Goal: Information Seeking & Learning: Learn about a topic

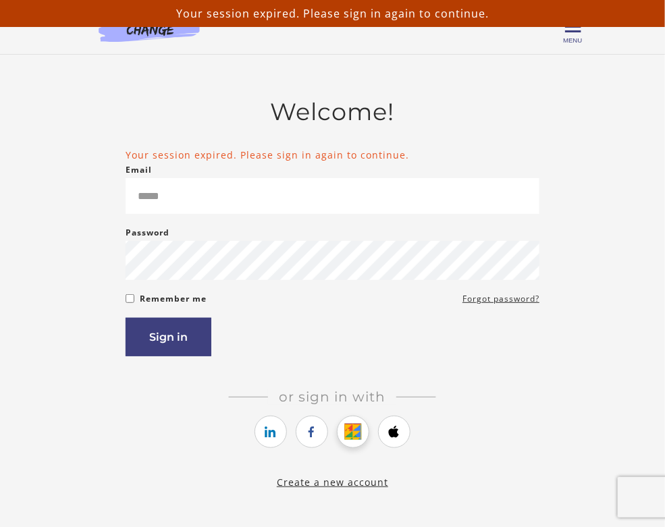
click at [357, 430] on icon "https://courses.thinkific.com/users/auth/google?ss%5Breferral%5D=&ss%5Buser_ret…" at bounding box center [352, 432] width 17 height 16
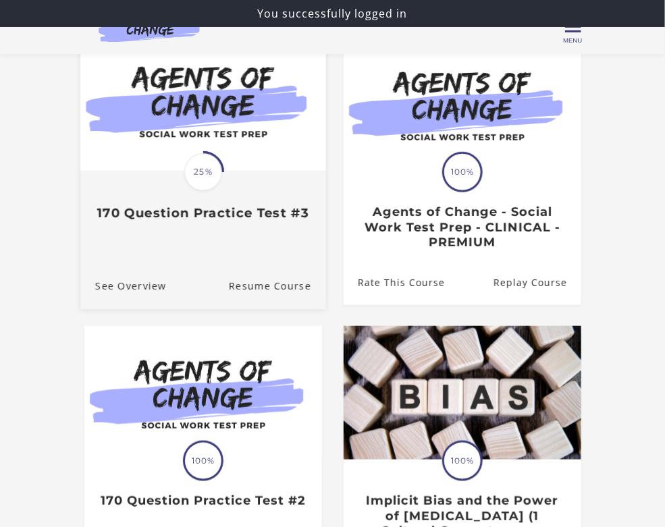
scroll to position [124, 0]
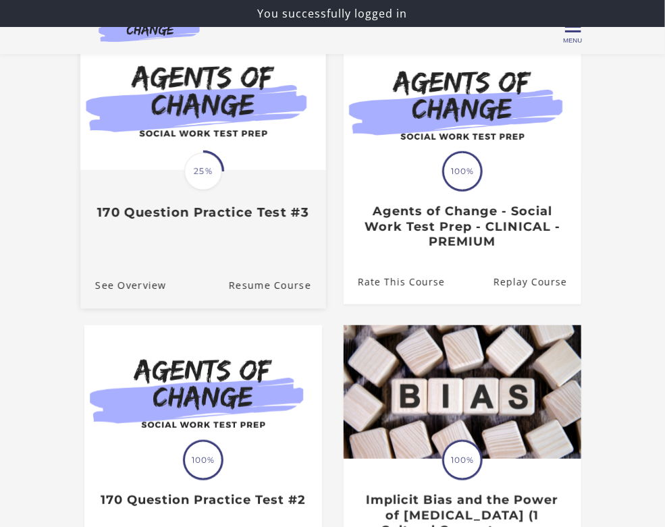
click at [193, 239] on div "Translation missing: en.liquid.partials.dashboard_course_card.progress_descript…" at bounding box center [203, 170] width 246 height 277
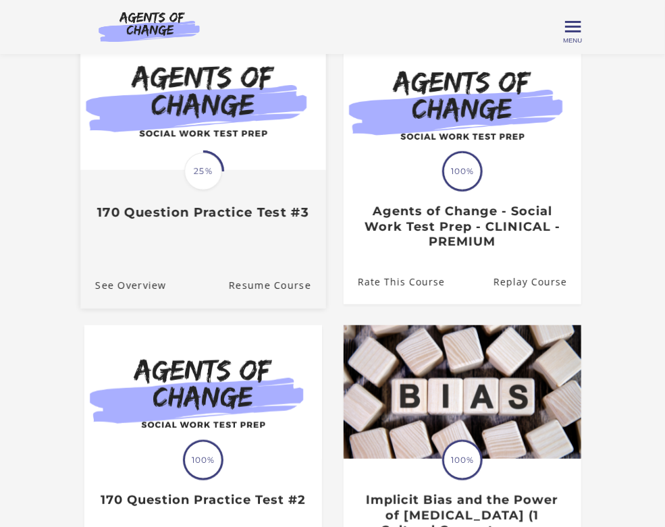
click at [181, 194] on div "Translation missing: en.liquid.partials.dashboard_course_card.progress_descript…" at bounding box center [203, 195] width 246 height 49
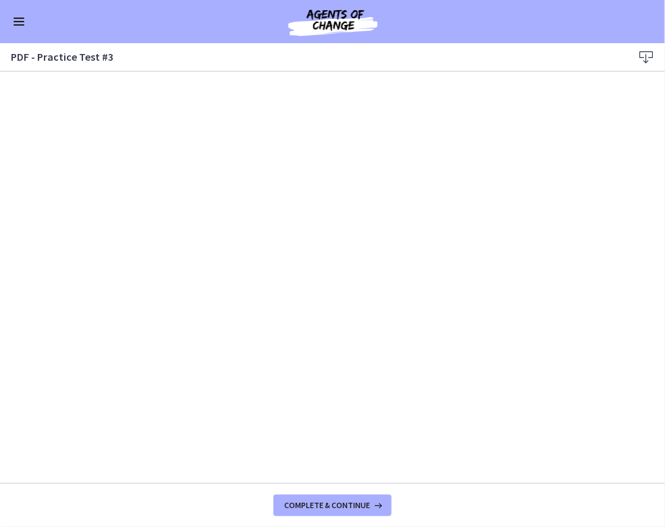
click at [17, 10] on div "Go to Dashboard" at bounding box center [332, 21] width 665 height 43
click at [20, 15] on button "Enable menu" at bounding box center [19, 22] width 16 height 16
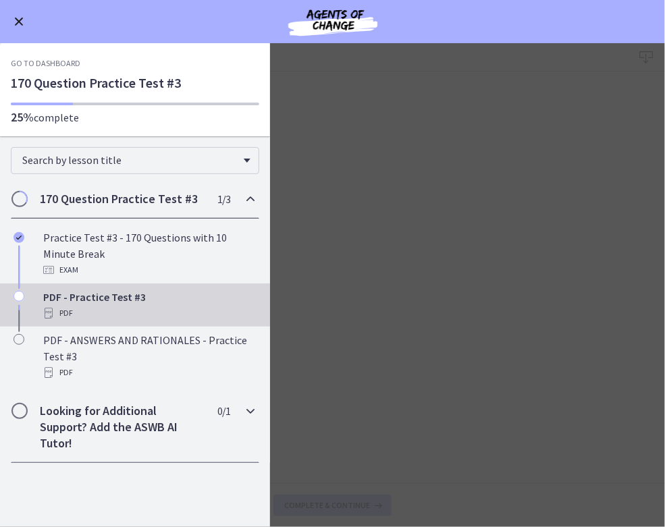
click at [102, 421] on h2 "Looking for Additional Support? Add the ASWB AI Tutor!" at bounding box center [122, 427] width 165 height 49
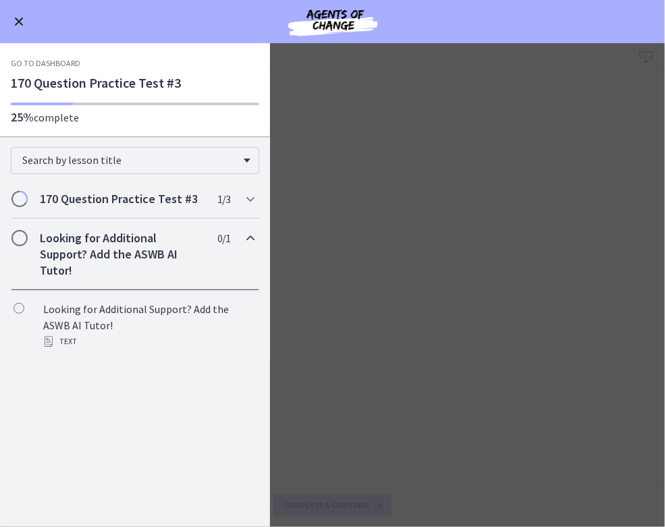
click at [119, 267] on h2 "Looking for Additional Support? Add the ASWB AI Tutor!" at bounding box center [122, 254] width 165 height 49
click at [127, 235] on h2 "Looking for Additional Support? Add the ASWB AI Tutor!" at bounding box center [122, 254] width 165 height 49
click at [123, 199] on h2 "170 Question Practice Test #3" at bounding box center [122, 199] width 165 height 16
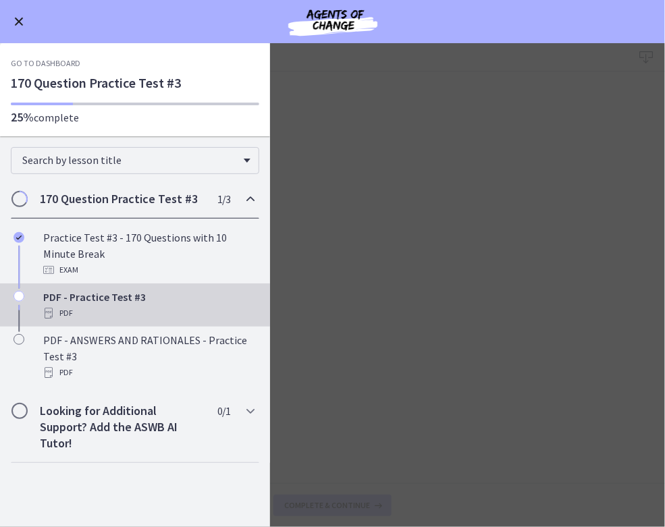
click at [72, 308] on div "PDF" at bounding box center [148, 313] width 211 height 16
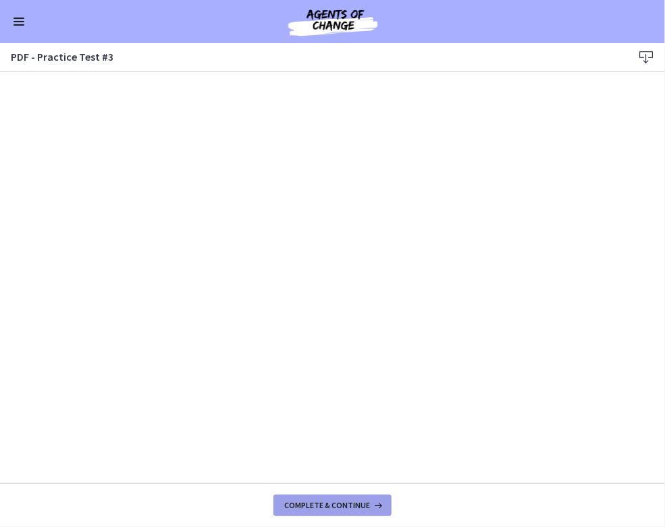
click at [328, 510] on span "Complete & continue" at bounding box center [327, 505] width 86 height 11
click at [315, 506] on span "Complete & continue" at bounding box center [327, 505] width 86 height 11
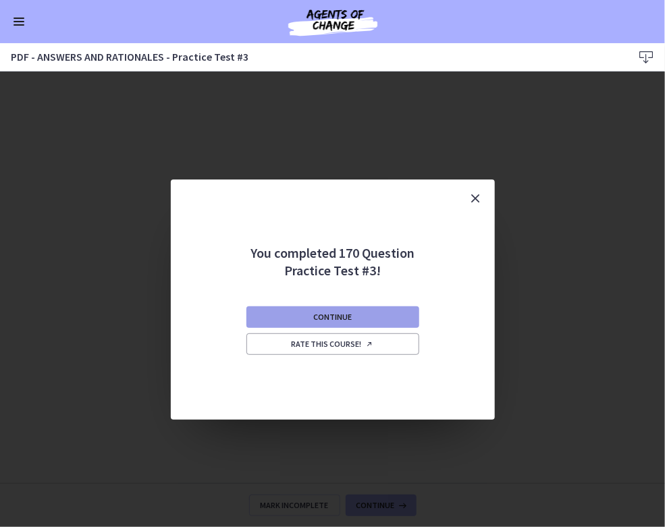
click at [325, 312] on span "Continue" at bounding box center [332, 317] width 38 height 11
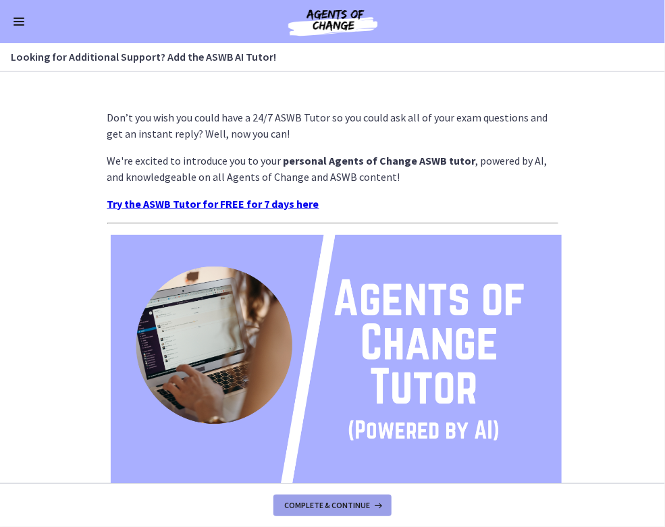
click at [342, 506] on span "Complete & continue" at bounding box center [327, 505] width 86 height 11
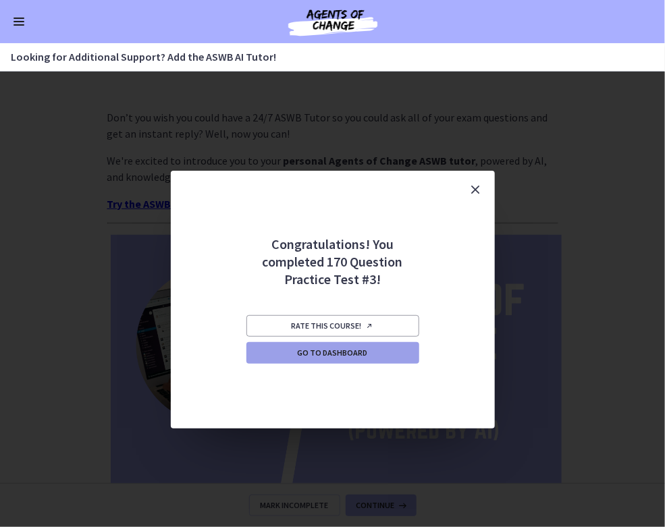
click at [323, 358] on span "Go to Dashboard" at bounding box center [333, 353] width 70 height 11
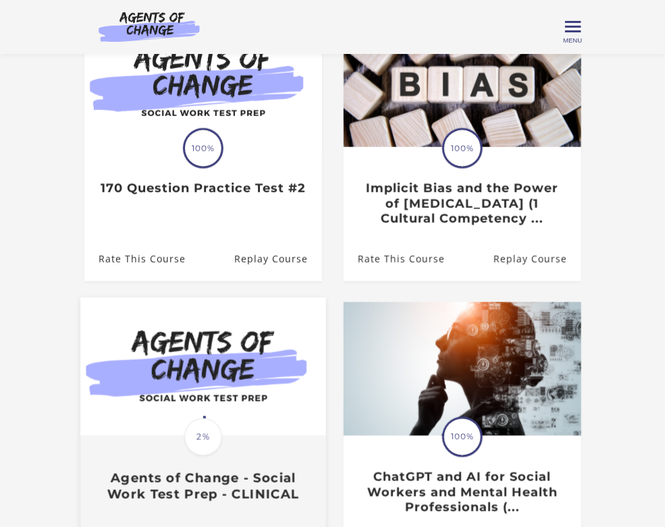
scroll to position [436, 0]
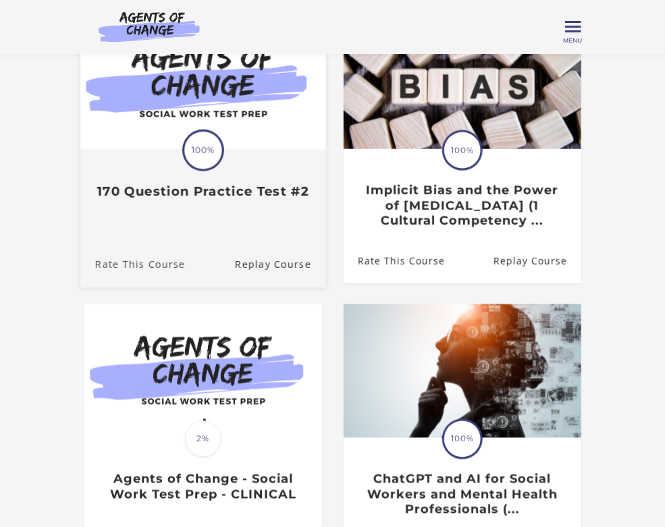
click at [159, 252] on link "Rate This Course" at bounding box center [132, 264] width 105 height 45
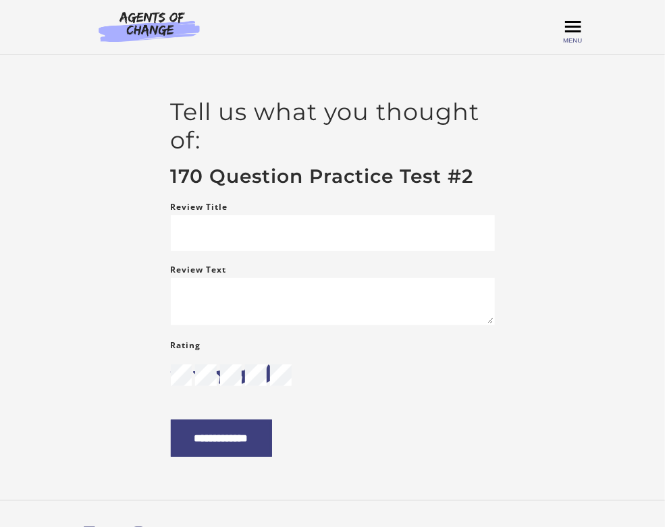
click at [578, 34] on span "Toggle menu" at bounding box center [573, 27] width 16 height 16
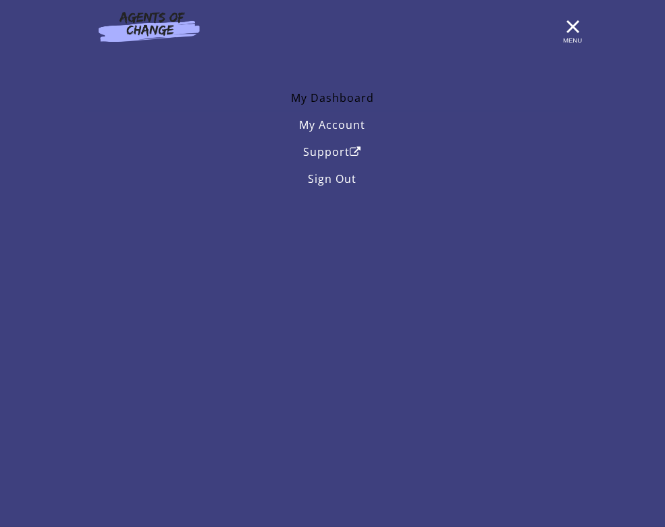
click at [369, 88] on link "My Dashboard" at bounding box center [332, 97] width 497 height 27
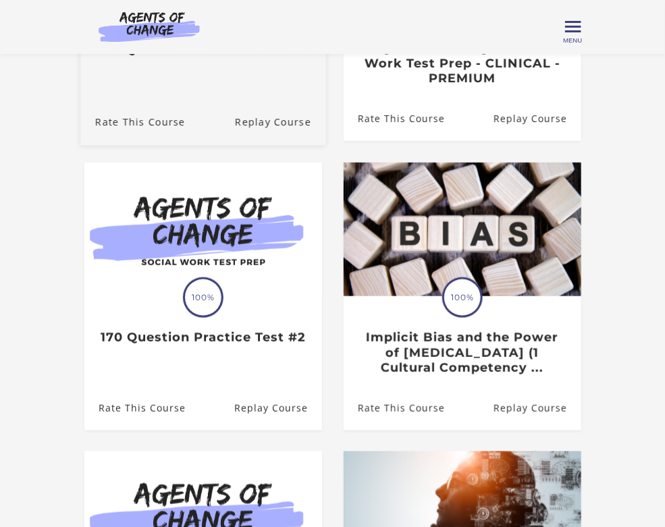
scroll to position [291, 0]
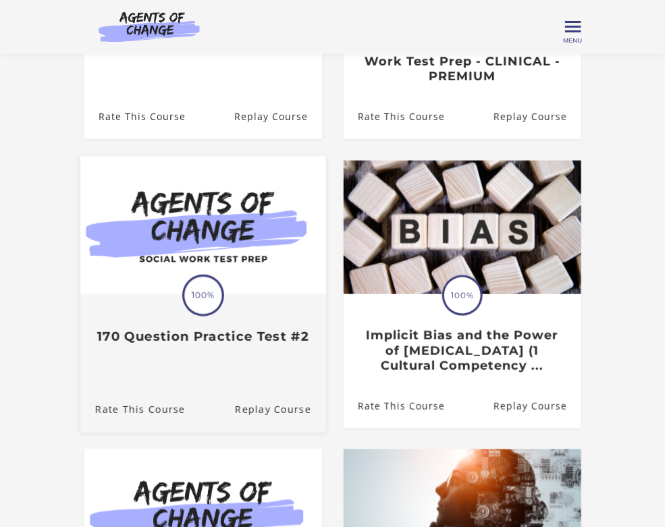
click at [203, 217] on img at bounding box center [203, 225] width 246 height 138
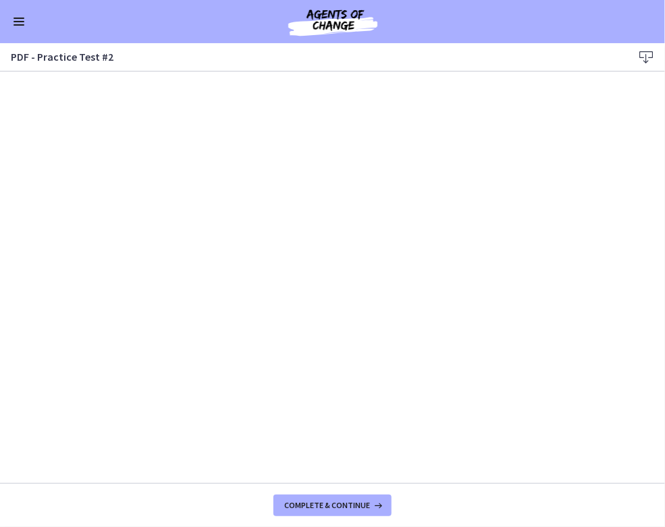
click at [15, 22] on span "Enable menu" at bounding box center [19, 21] width 11 height 1
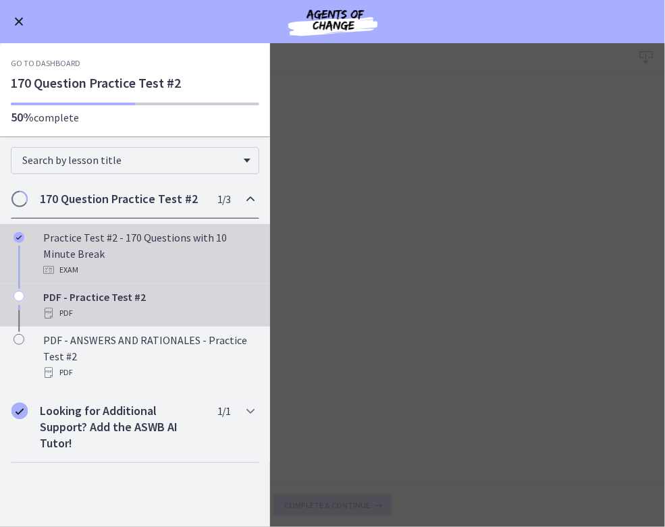
click at [144, 248] on div "Practice Test #2 - 170 Questions with 10 Minute Break Exam" at bounding box center [148, 254] width 211 height 49
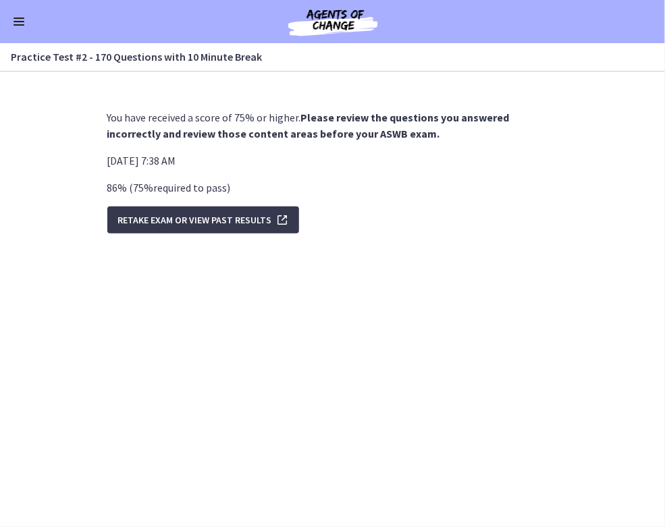
click at [16, 27] on button "Enable menu" at bounding box center [19, 22] width 16 height 16
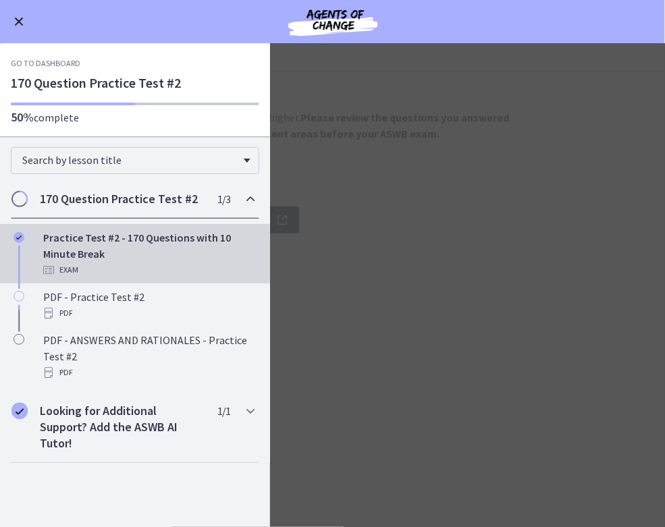
click at [18, 18] on button "Enable menu" at bounding box center [19, 22] width 16 height 16
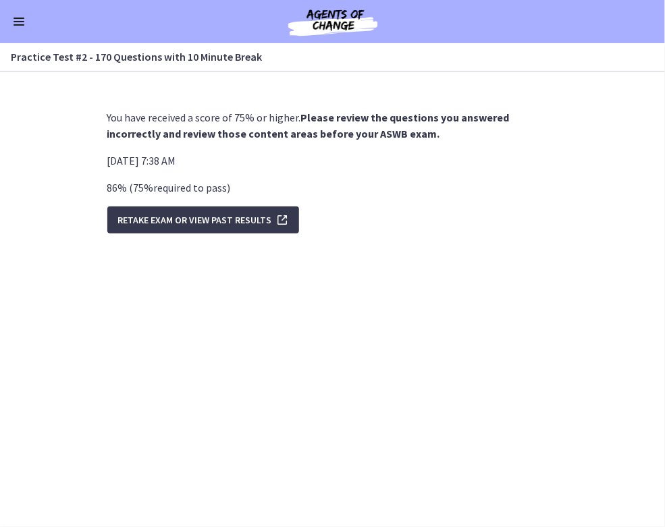
click at [24, 19] on button "Enable menu" at bounding box center [19, 22] width 16 height 16
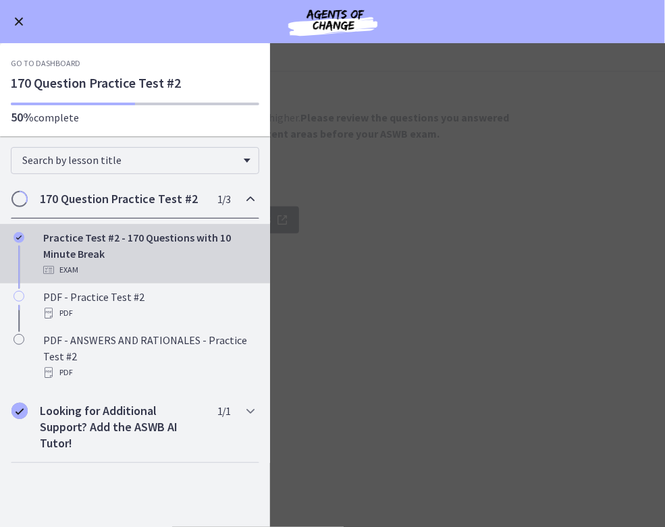
click at [47, 61] on link "Go to Dashboard" at bounding box center [46, 63] width 70 height 11
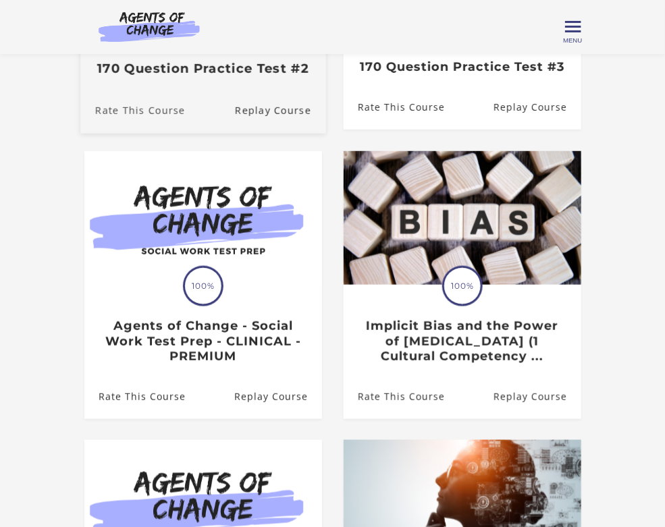
scroll to position [271, 0]
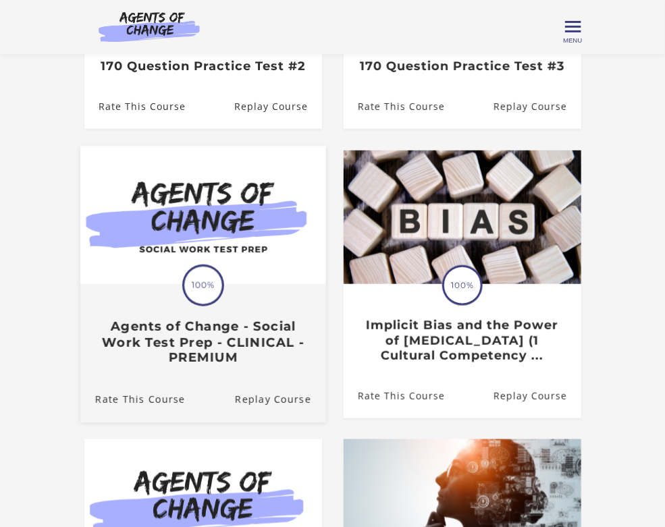
click at [203, 363] on h3 "Agents of Change - Social Work Test Prep - CLINICAL - PREMIUM" at bounding box center [203, 342] width 216 height 47
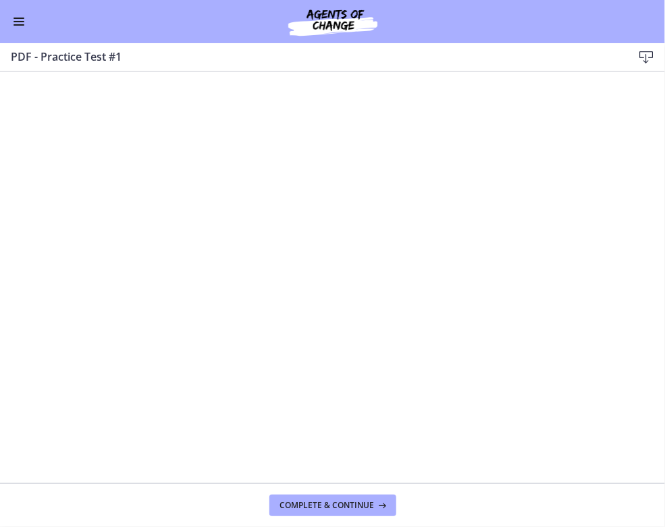
click at [16, 20] on button "Enable menu" at bounding box center [19, 22] width 16 height 16
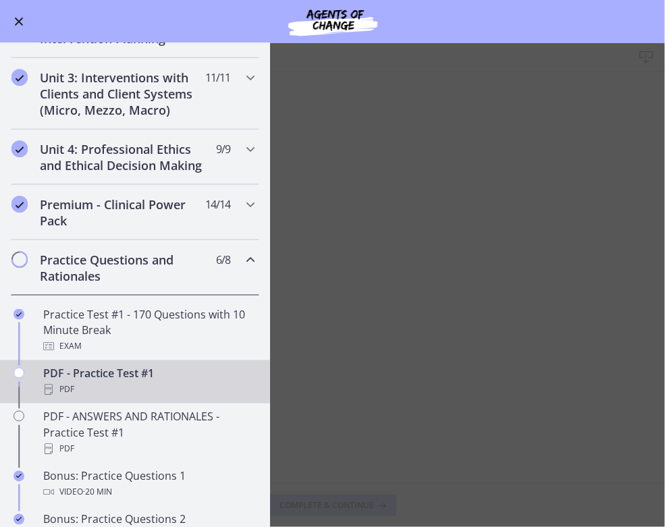
scroll to position [457, 0]
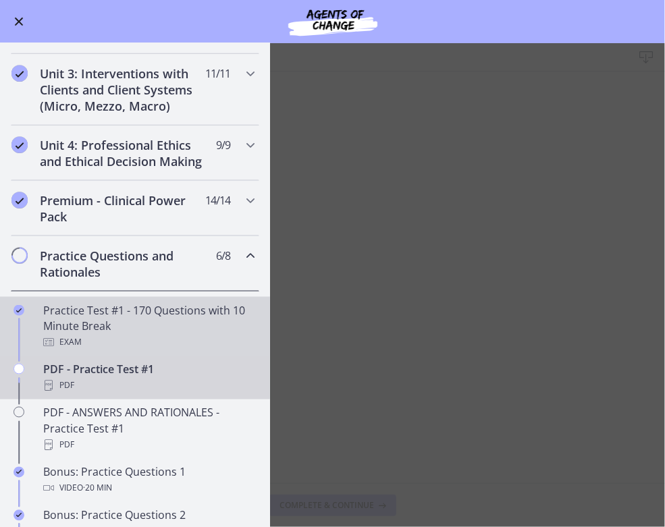
click at [117, 311] on div "Practice Test #1 - 170 Questions with 10 Minute Break Exam" at bounding box center [148, 326] width 211 height 49
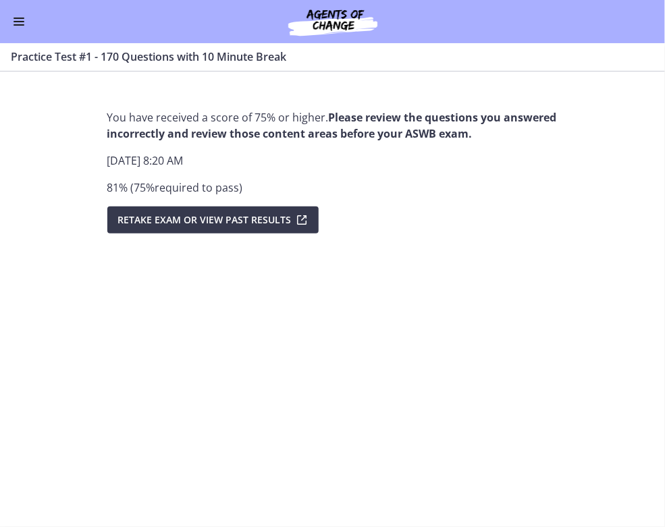
click at [20, 21] on span "Enable menu" at bounding box center [19, 21] width 11 height 1
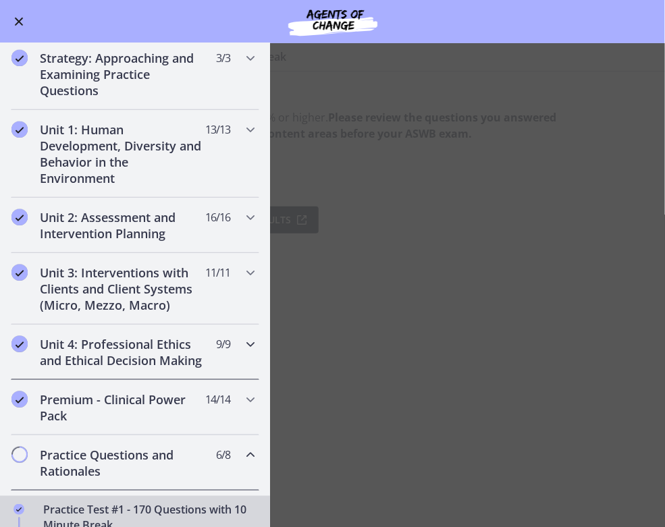
scroll to position [263, 0]
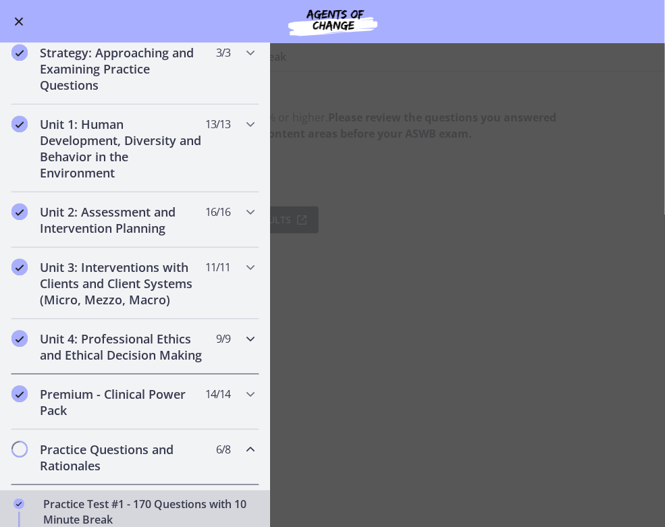
click at [109, 338] on h2 "Unit 4: Professional Ethics and Ethical Decision Making" at bounding box center [122, 347] width 165 height 32
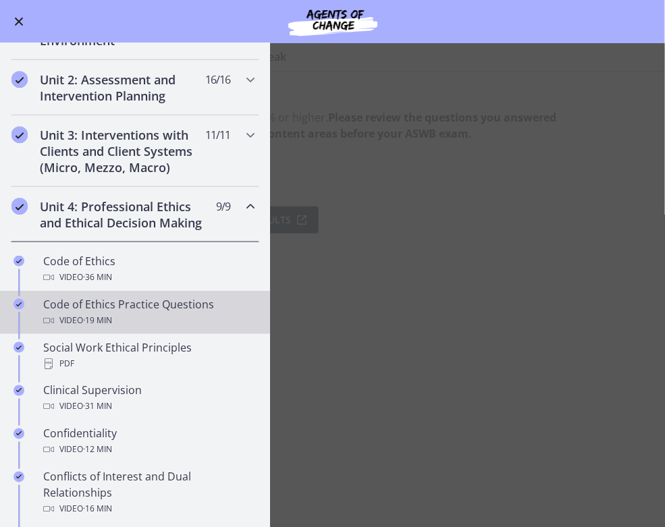
scroll to position [399, 0]
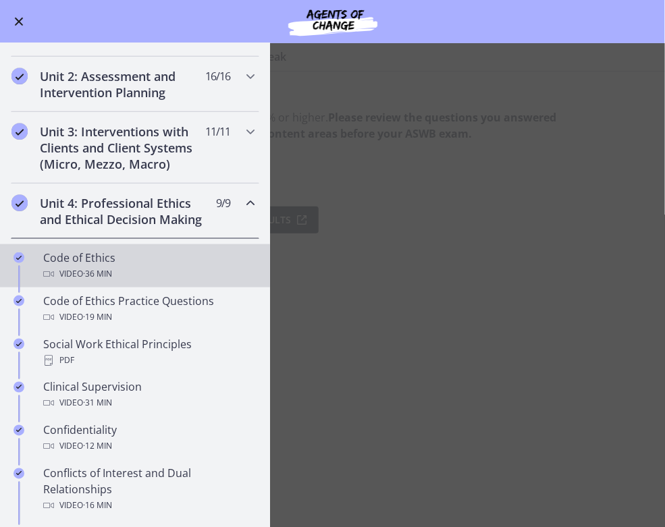
click at [96, 261] on div "Code of Ethics Video · 36 min" at bounding box center [148, 266] width 211 height 32
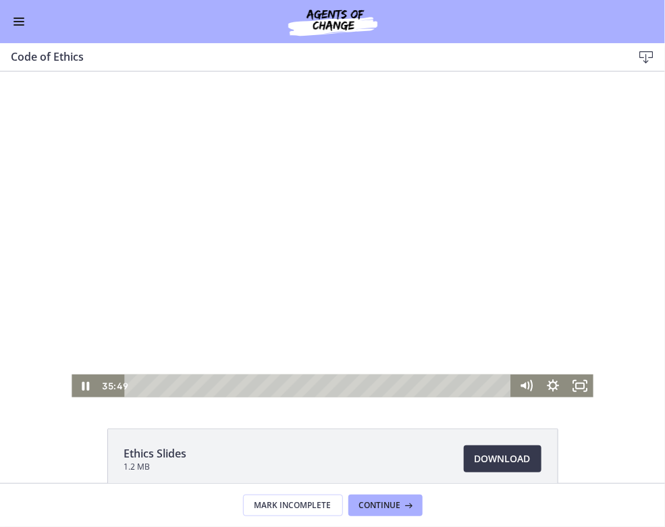
click at [142, 383] on div "Playbar" at bounding box center [319, 385] width 371 height 23
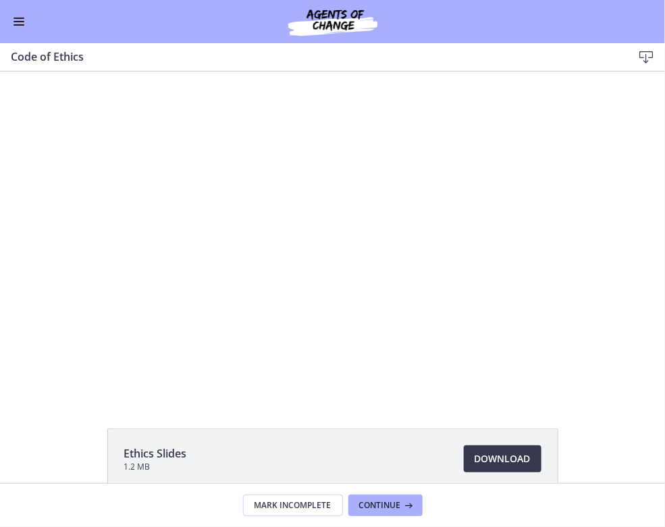
click at [276, 215] on div at bounding box center [333, 234] width 522 height 326
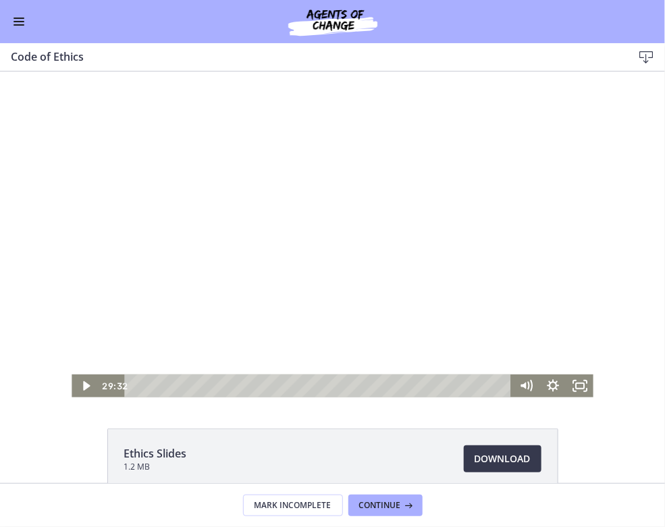
click at [268, 216] on div at bounding box center [333, 234] width 522 height 326
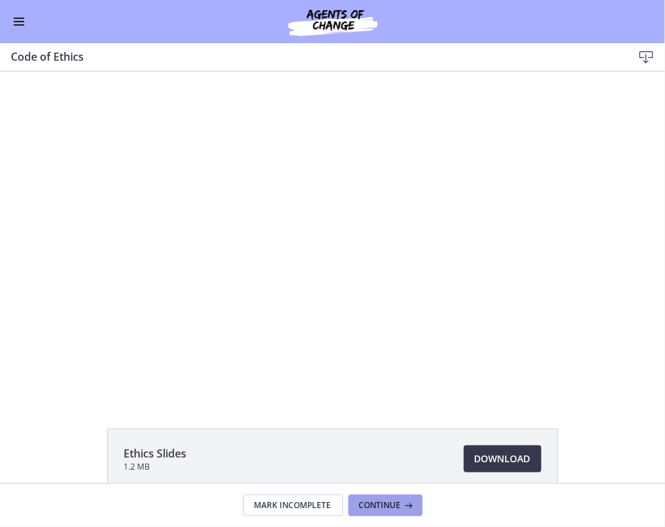
click at [397, 509] on span "Continue" at bounding box center [380, 505] width 42 height 11
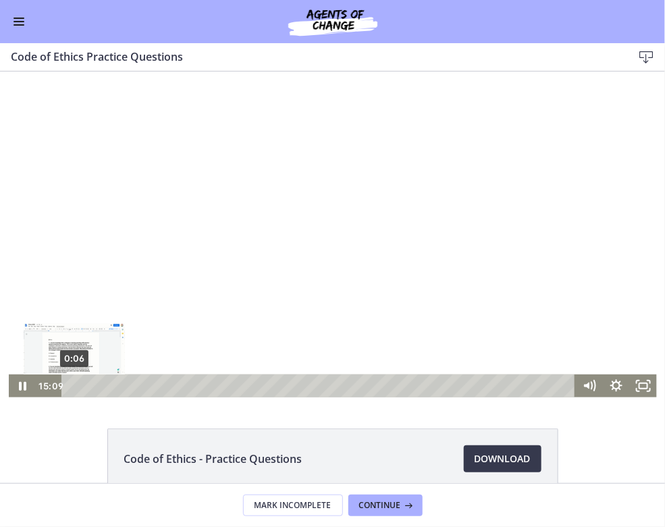
click at [72, 384] on div "0:06" at bounding box center [321, 385] width 498 height 23
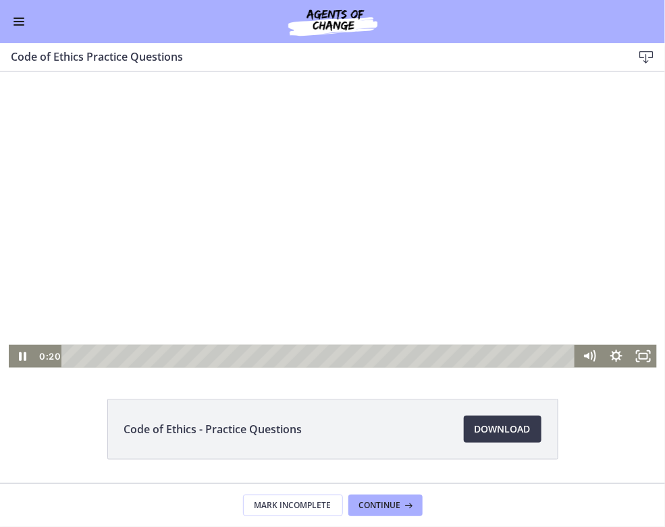
scroll to position [28, 0]
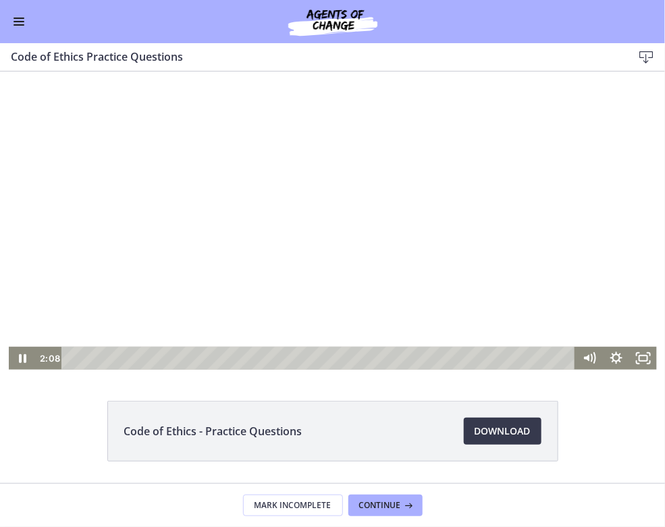
click at [18, 26] on button "Enable menu" at bounding box center [19, 22] width 16 height 16
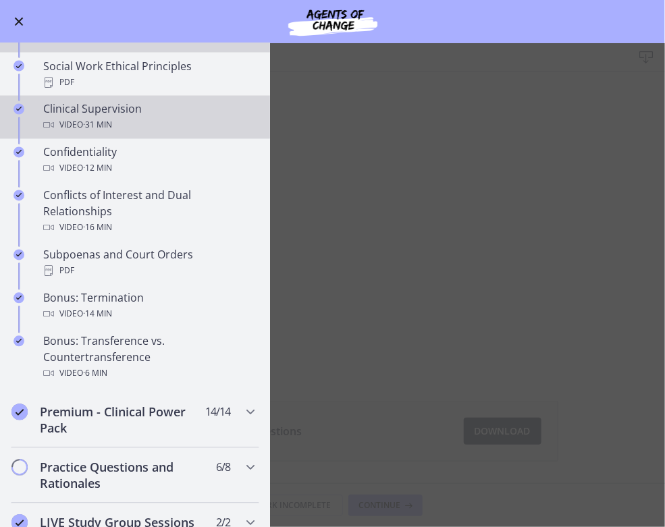
scroll to position [678, 0]
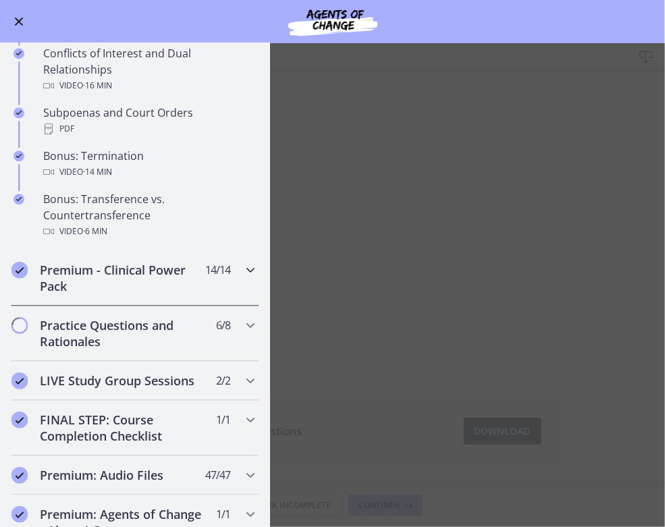
click at [156, 275] on h2 "Premium - Clinical Power Pack" at bounding box center [122, 278] width 165 height 32
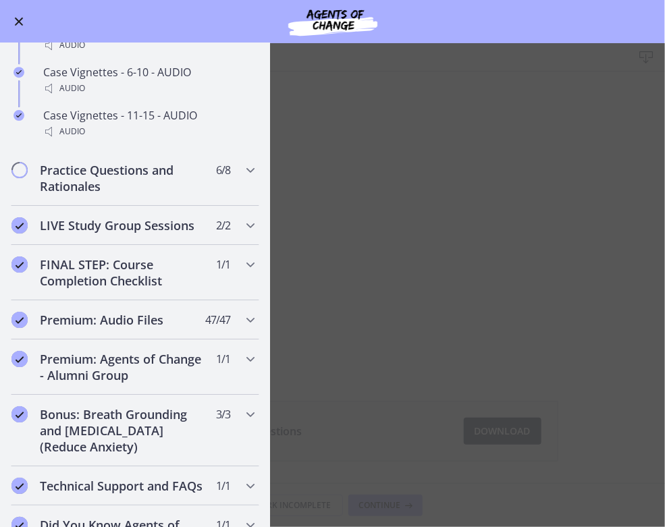
scroll to position [1271, 0]
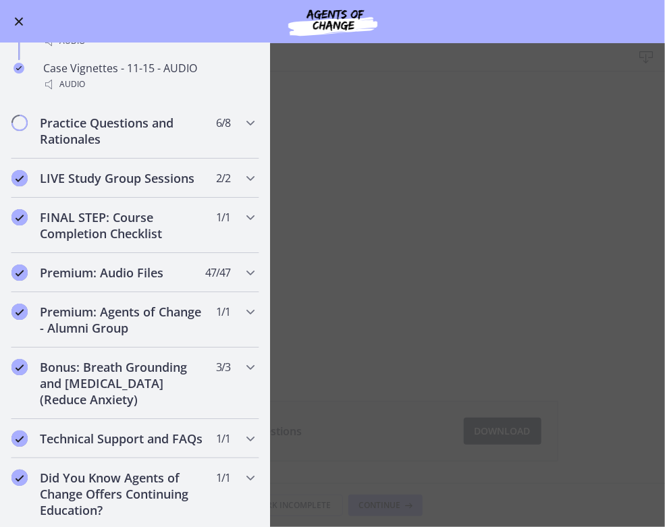
click at [354, 297] on main "Code of Ethics Practice Questions Download Enable fullscreen Code of Ethics - P…" at bounding box center [332, 285] width 665 height 484
click at [375, 242] on main "Code of Ethics Practice Questions Download Enable fullscreen Code of Ethics - P…" at bounding box center [332, 285] width 665 height 484
click at [19, 25] on button "Enable menu" at bounding box center [19, 22] width 16 height 16
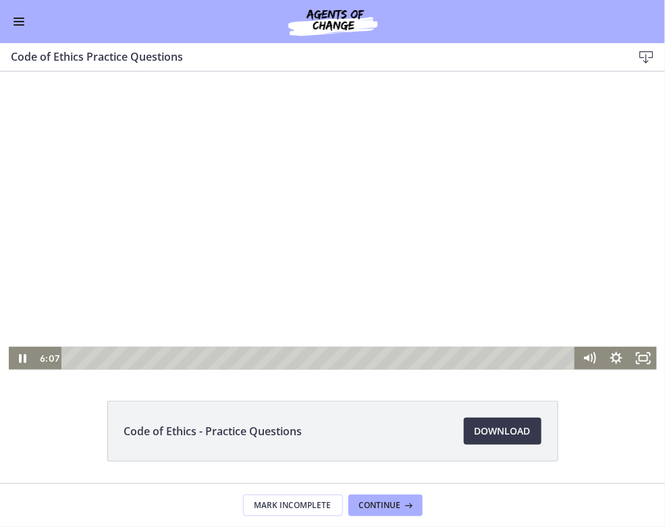
click at [246, 252] on div at bounding box center [333, 206] width 648 height 326
click at [336, 228] on div at bounding box center [333, 206] width 648 height 326
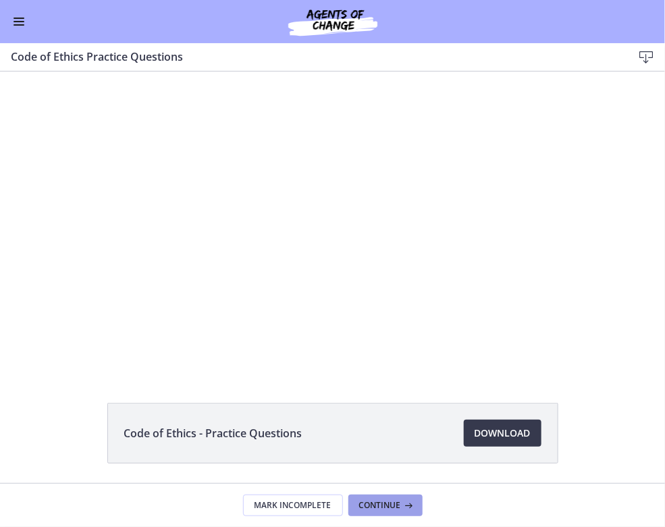
click at [383, 511] on button "Continue" at bounding box center [385, 506] width 74 height 22
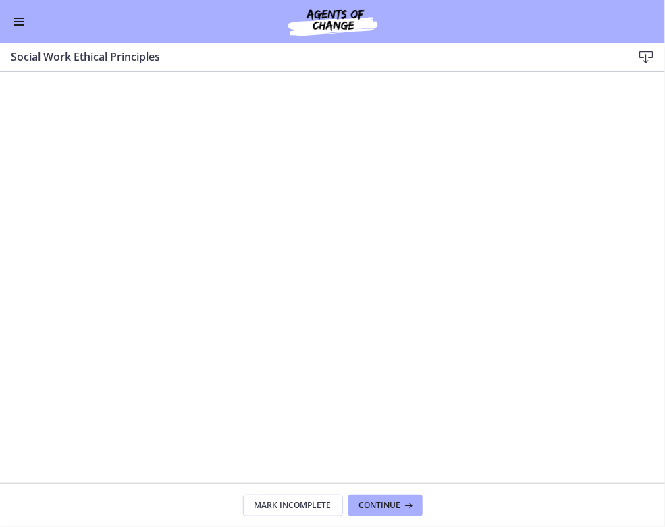
scroll to position [1022, 0]
click at [386, 500] on span "Continue" at bounding box center [380, 505] width 42 height 11
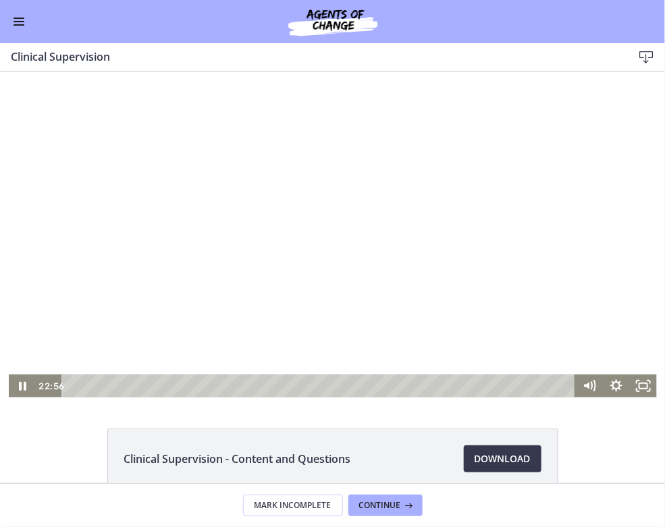
click at [87, 381] on div "Playbar" at bounding box center [321, 385] width 498 height 23
click at [78, 383] on div "0:23" at bounding box center [321, 385] width 498 height 23
click at [24, 383] on icon "Pause" at bounding box center [22, 386] width 9 height 11
